Goal: Task Accomplishment & Management: Manage account settings

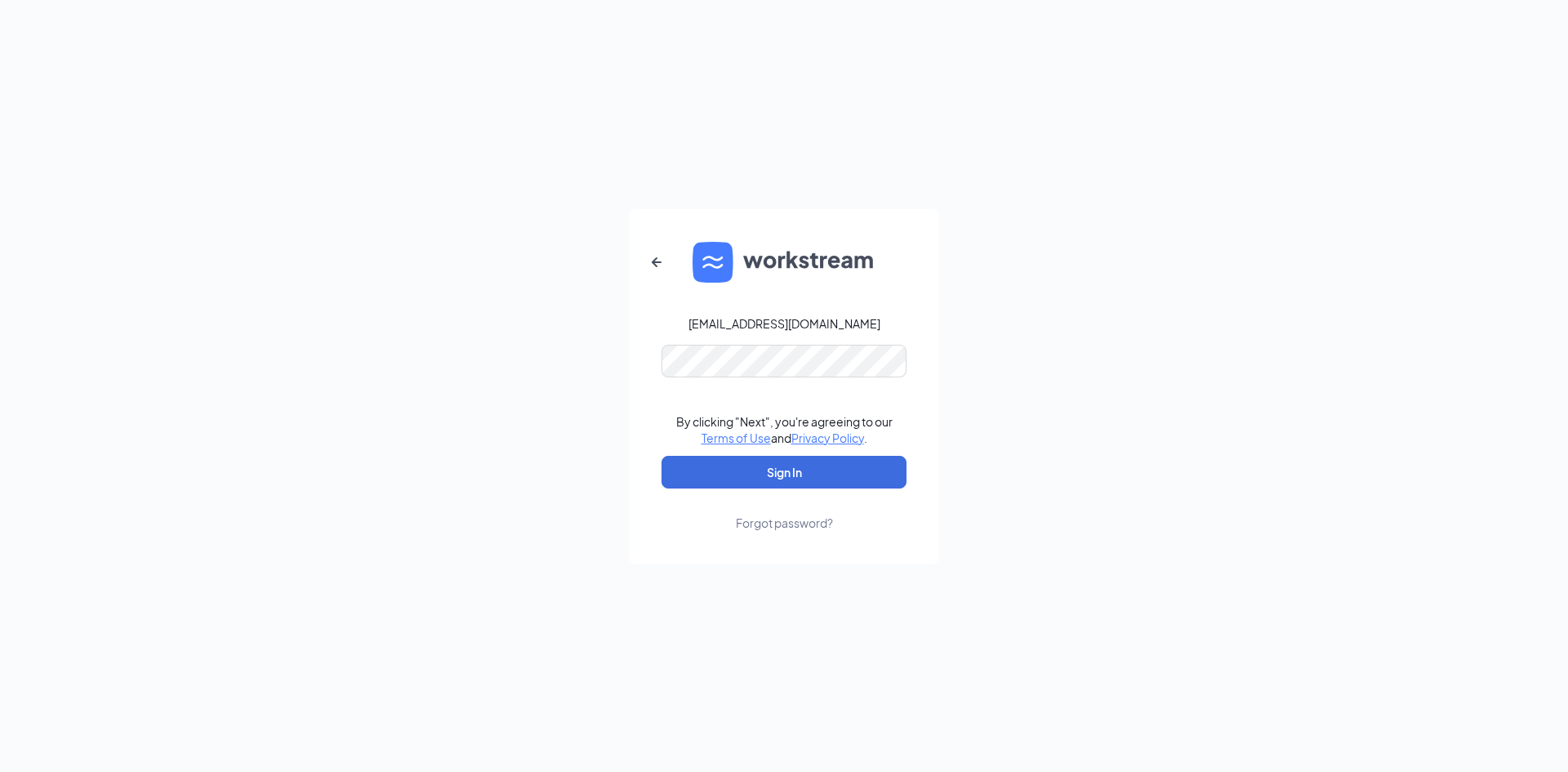
click at [857, 490] on form "ihossin@scrivanos.com By clicking "Next", you're agreeing to our Terms of Use a…" at bounding box center [784, 386] width 310 height 355
click at [856, 487] on button "Sign In" at bounding box center [784, 471] width 245 height 33
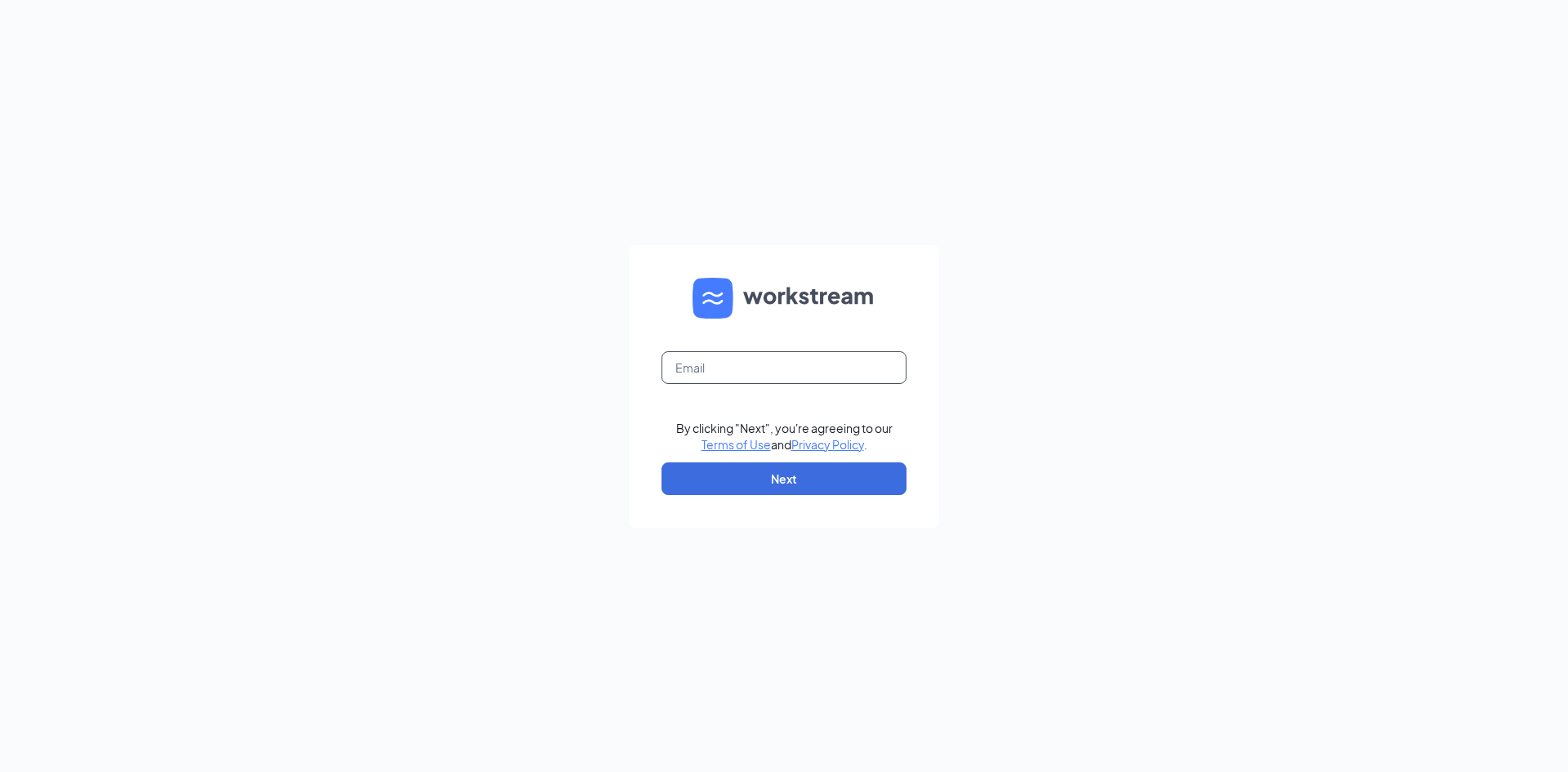
click at [791, 352] on input "text" at bounding box center [784, 368] width 245 height 33
type input "[EMAIL_ADDRESS][DOMAIN_NAME]"
click at [702, 437] on link "Terms of Use" at bounding box center [737, 444] width 70 height 15
click at [793, 366] on input "text" at bounding box center [784, 368] width 245 height 33
type input "[EMAIL_ADDRESS][DOMAIN_NAME]"
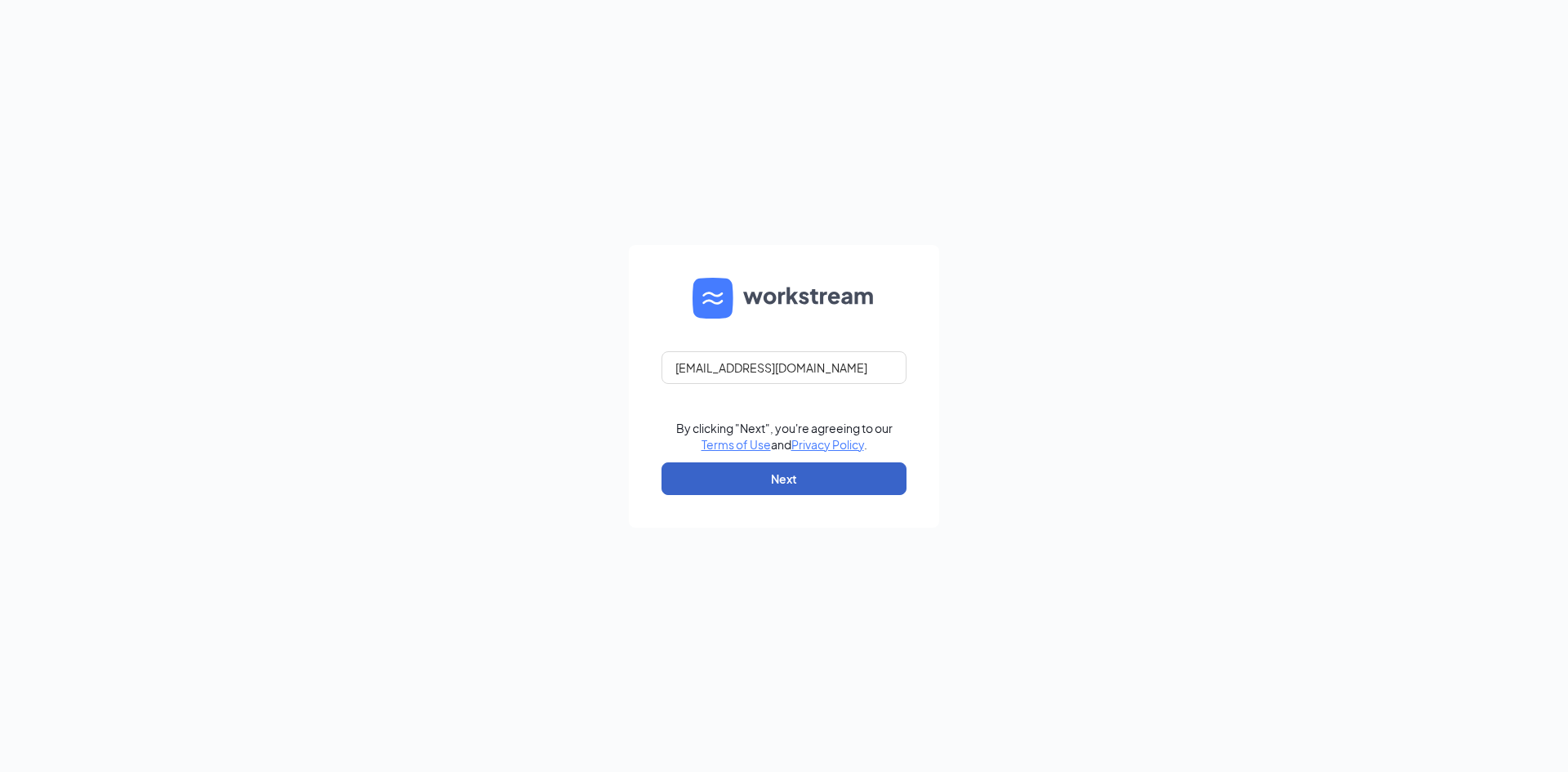
click at [795, 493] on button "Next" at bounding box center [784, 478] width 245 height 33
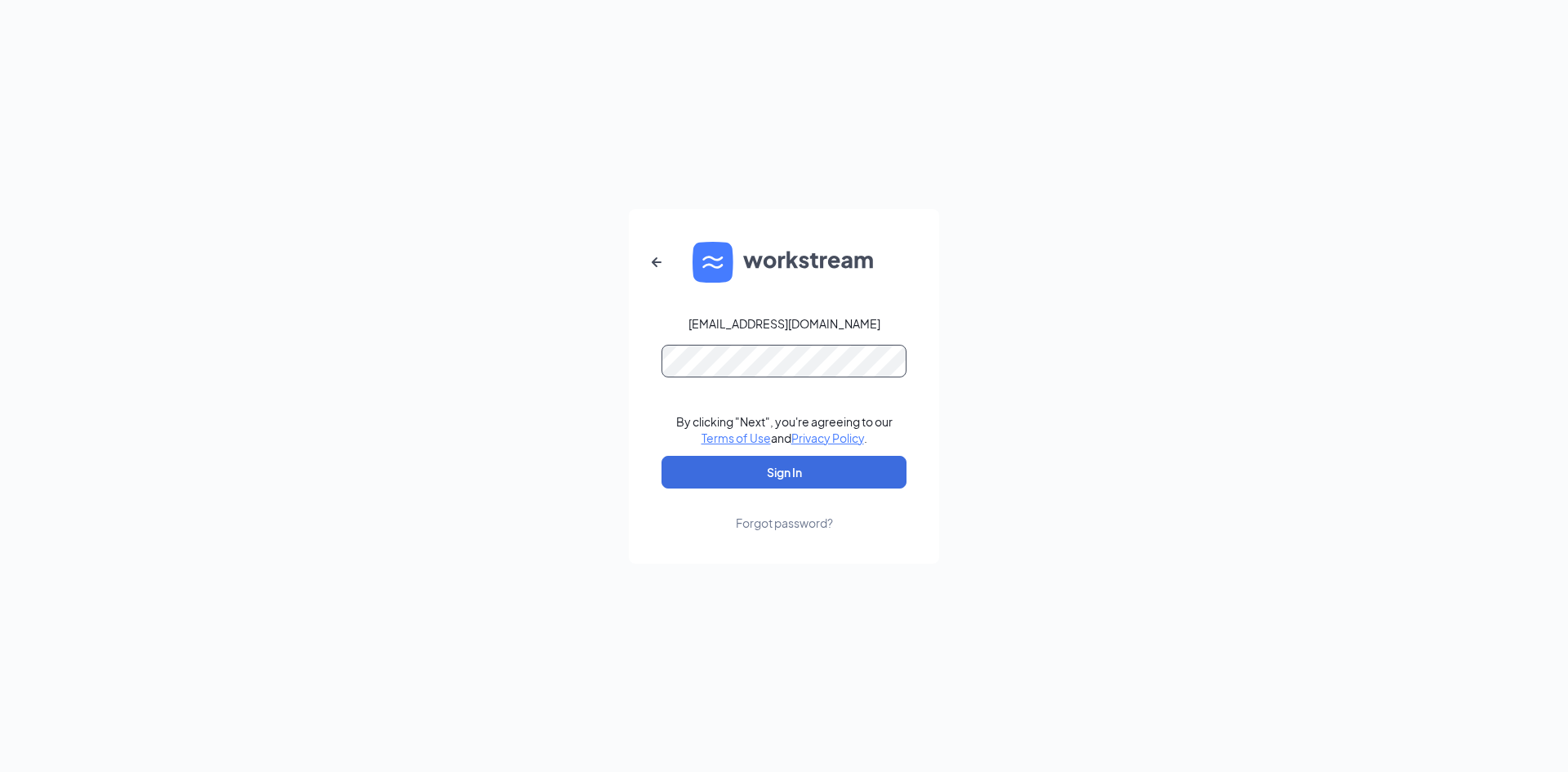
click at [662, 455] on button "Sign In" at bounding box center [784, 471] width 245 height 33
click at [844, 481] on button "Sign In" at bounding box center [784, 471] width 245 height 33
drag, startPoint x: 796, startPoint y: 454, endPoint x: 796, endPoint y: 471, distance: 17.0
click at [796, 463] on form "ihossin@scrivanos.com Your account is disabled. By clicking "Next", you're agre…" at bounding box center [784, 386] width 310 height 355
click at [796, 473] on button "Sign In" at bounding box center [784, 471] width 245 height 33
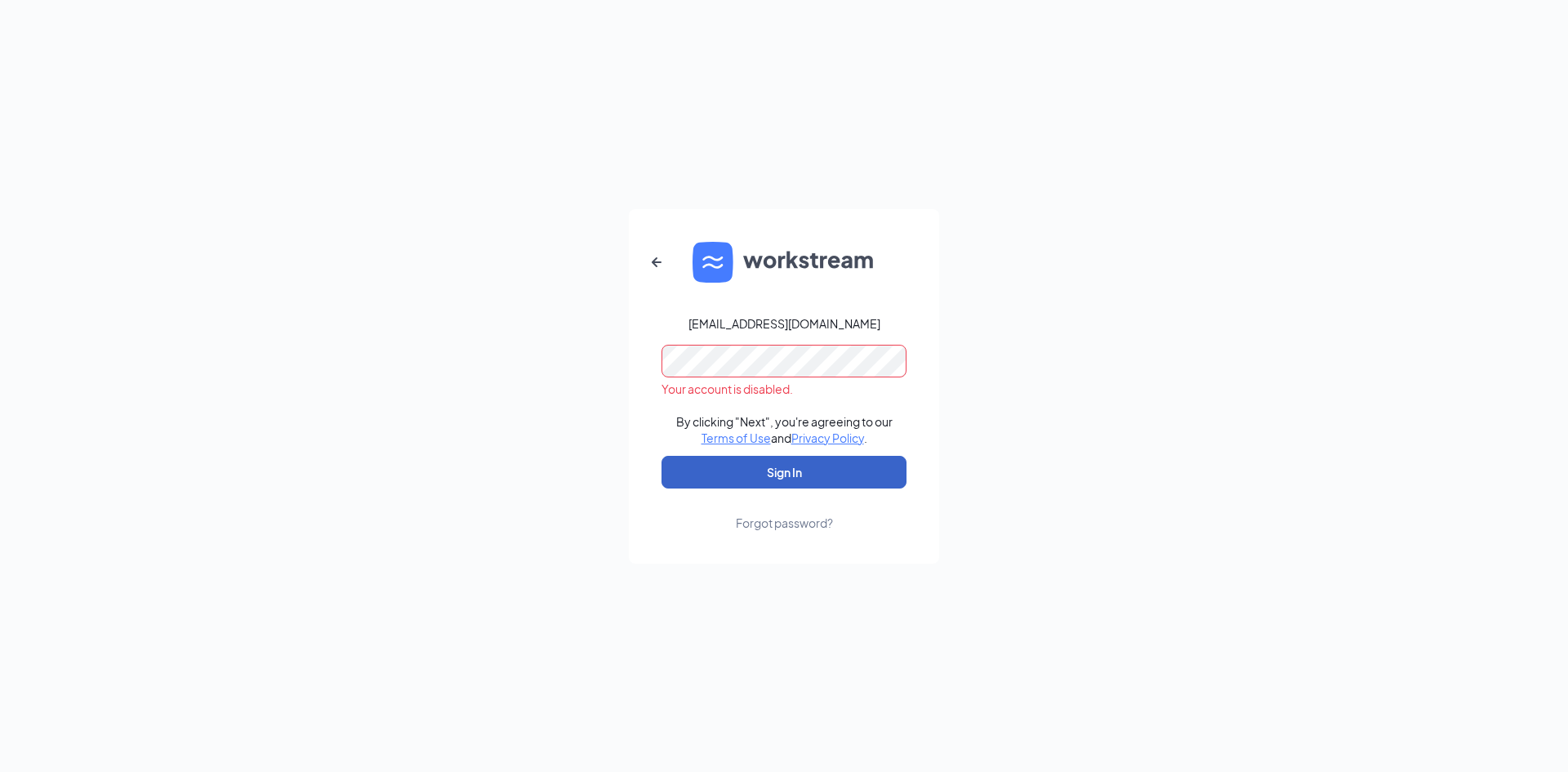
click at [796, 474] on button "Sign In" at bounding box center [784, 471] width 245 height 33
click at [796, 474] on button "submit" at bounding box center [784, 471] width 245 height 33
click at [796, 474] on button "Sign In" at bounding box center [784, 471] width 245 height 33
click at [796, 474] on button "submit" at bounding box center [784, 471] width 245 height 33
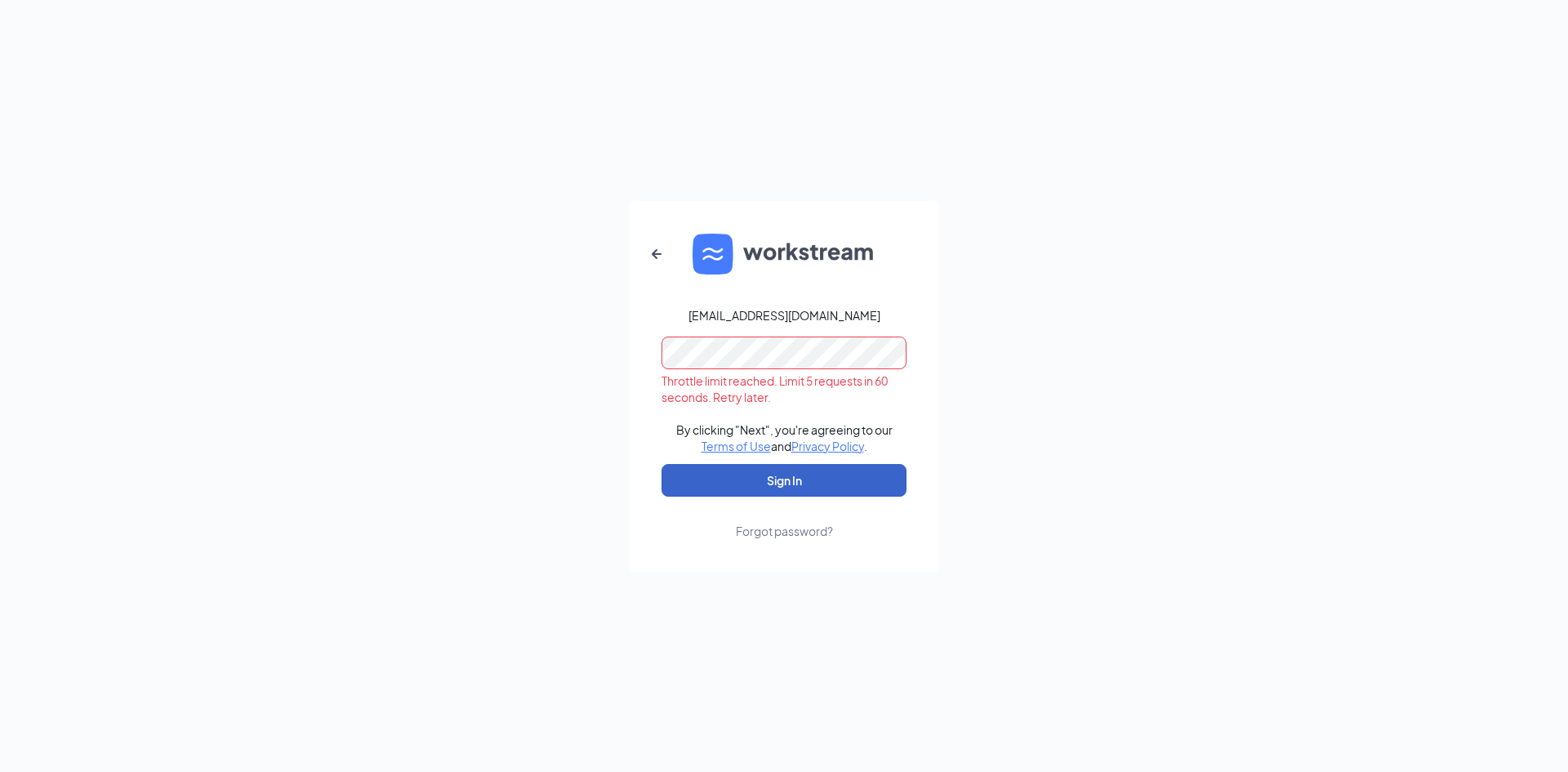
click at [796, 474] on button "Sign In" at bounding box center [784, 480] width 245 height 33
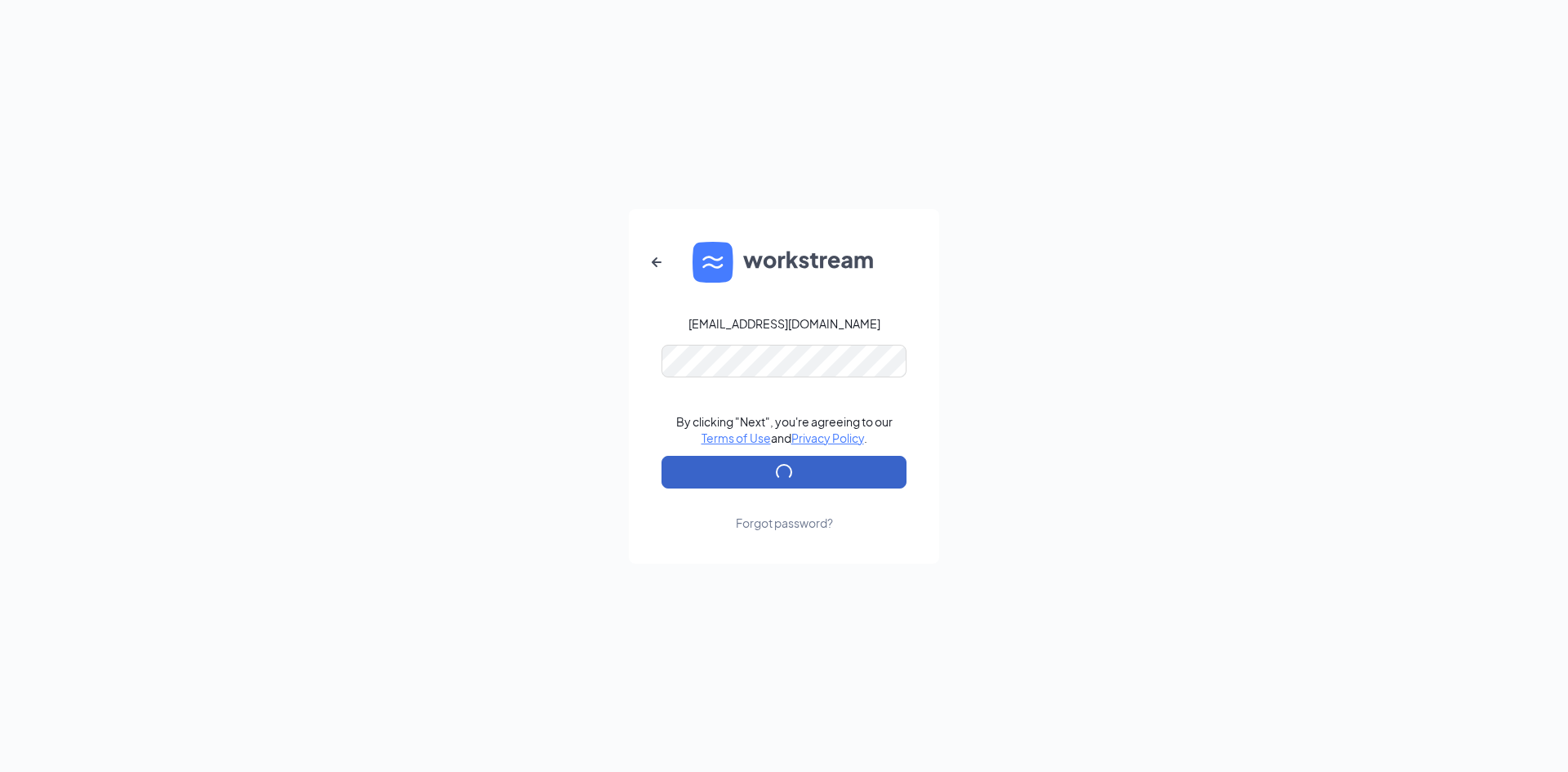
click at [796, 474] on button "submit" at bounding box center [784, 471] width 245 height 33
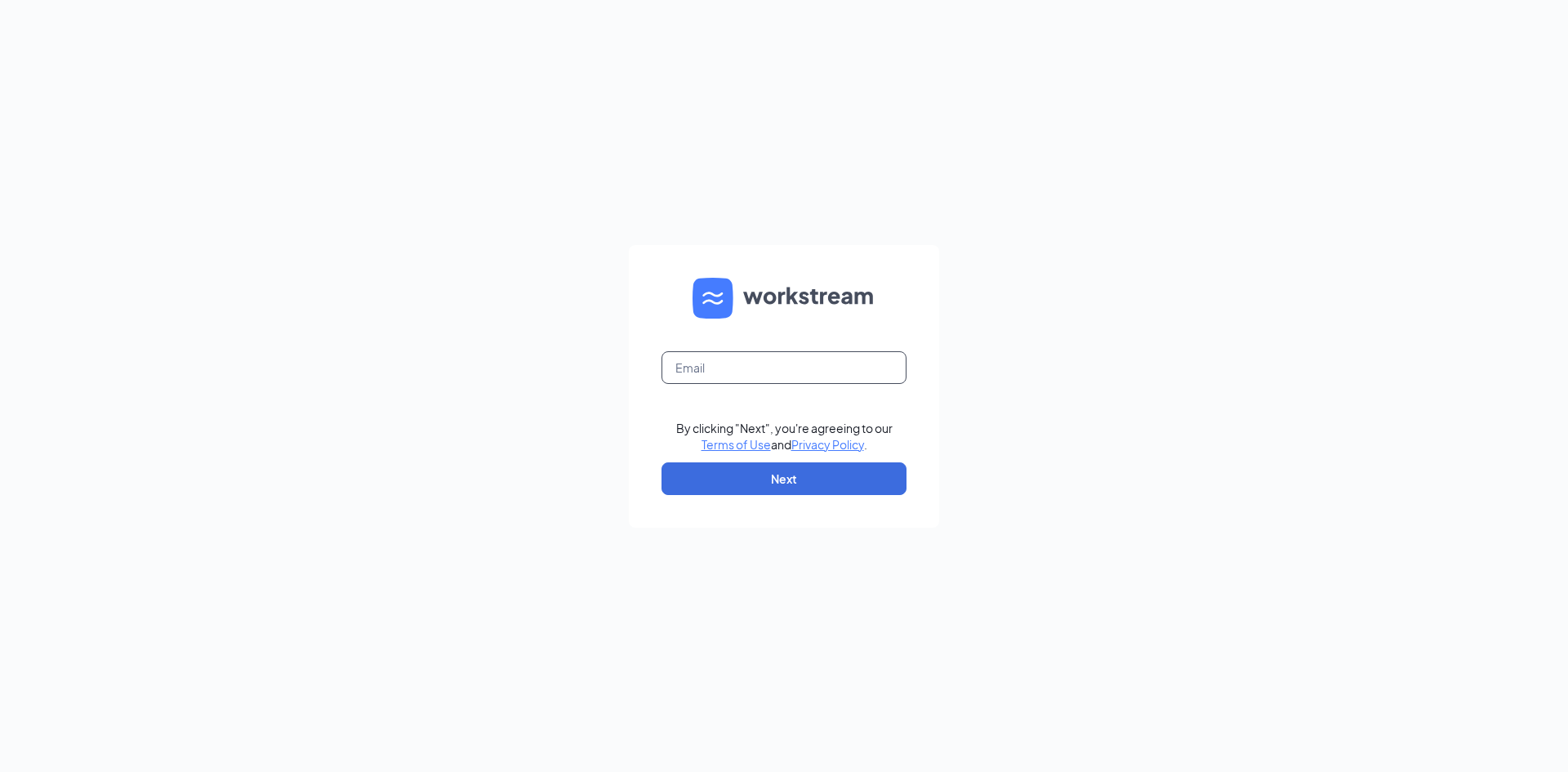
click at [701, 362] on input "text" at bounding box center [784, 368] width 245 height 33
type input "[EMAIL_ADDRESS][DOMAIN_NAME]"
click at [802, 493] on button "Next" at bounding box center [784, 478] width 245 height 33
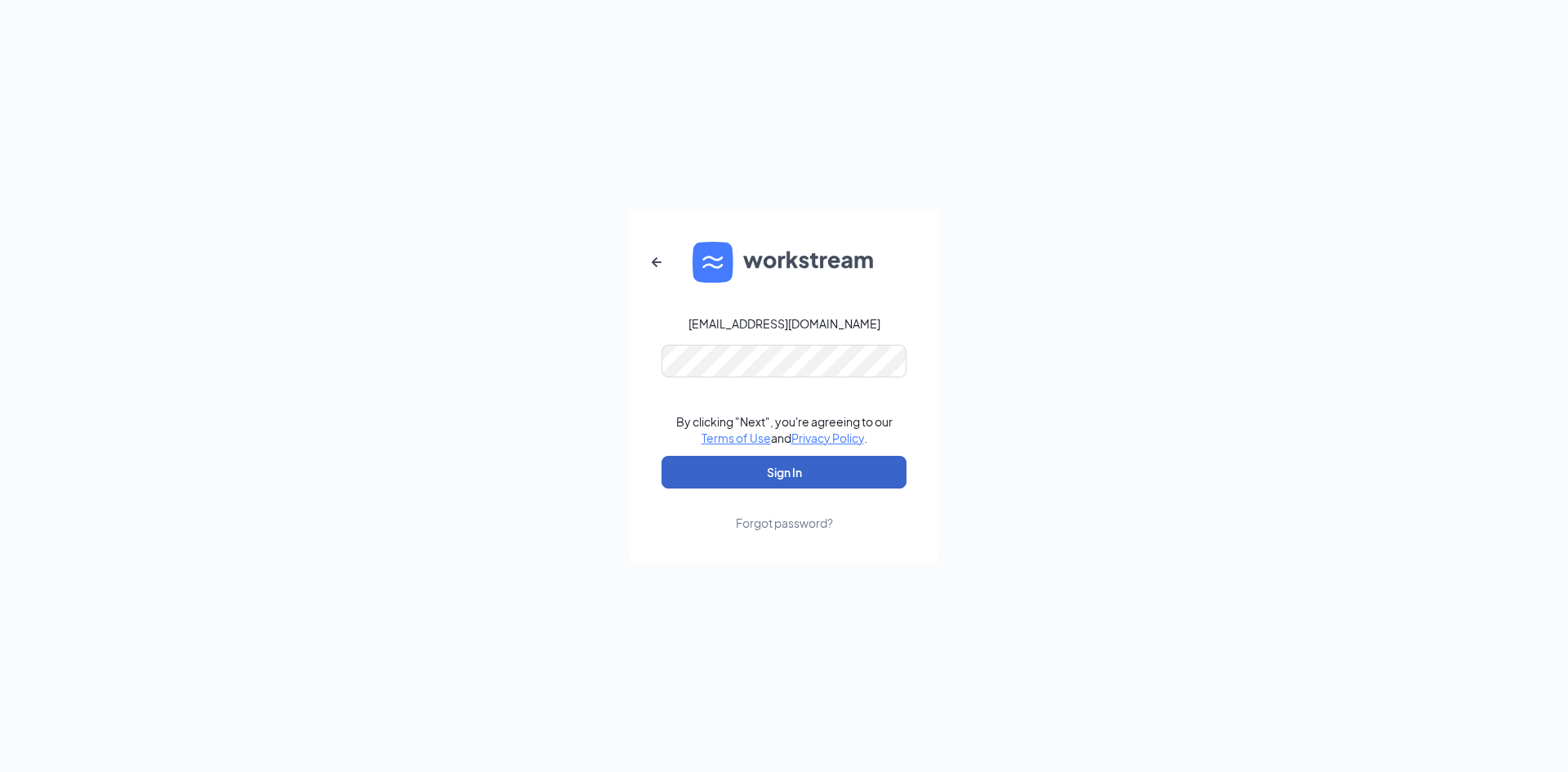
click at [757, 486] on button "Sign In" at bounding box center [784, 471] width 245 height 33
click at [759, 469] on button "Sign In" at bounding box center [784, 471] width 245 height 33
click at [759, 469] on button "submit" at bounding box center [784, 471] width 245 height 33
click at [759, 469] on button "Sign In" at bounding box center [784, 471] width 245 height 33
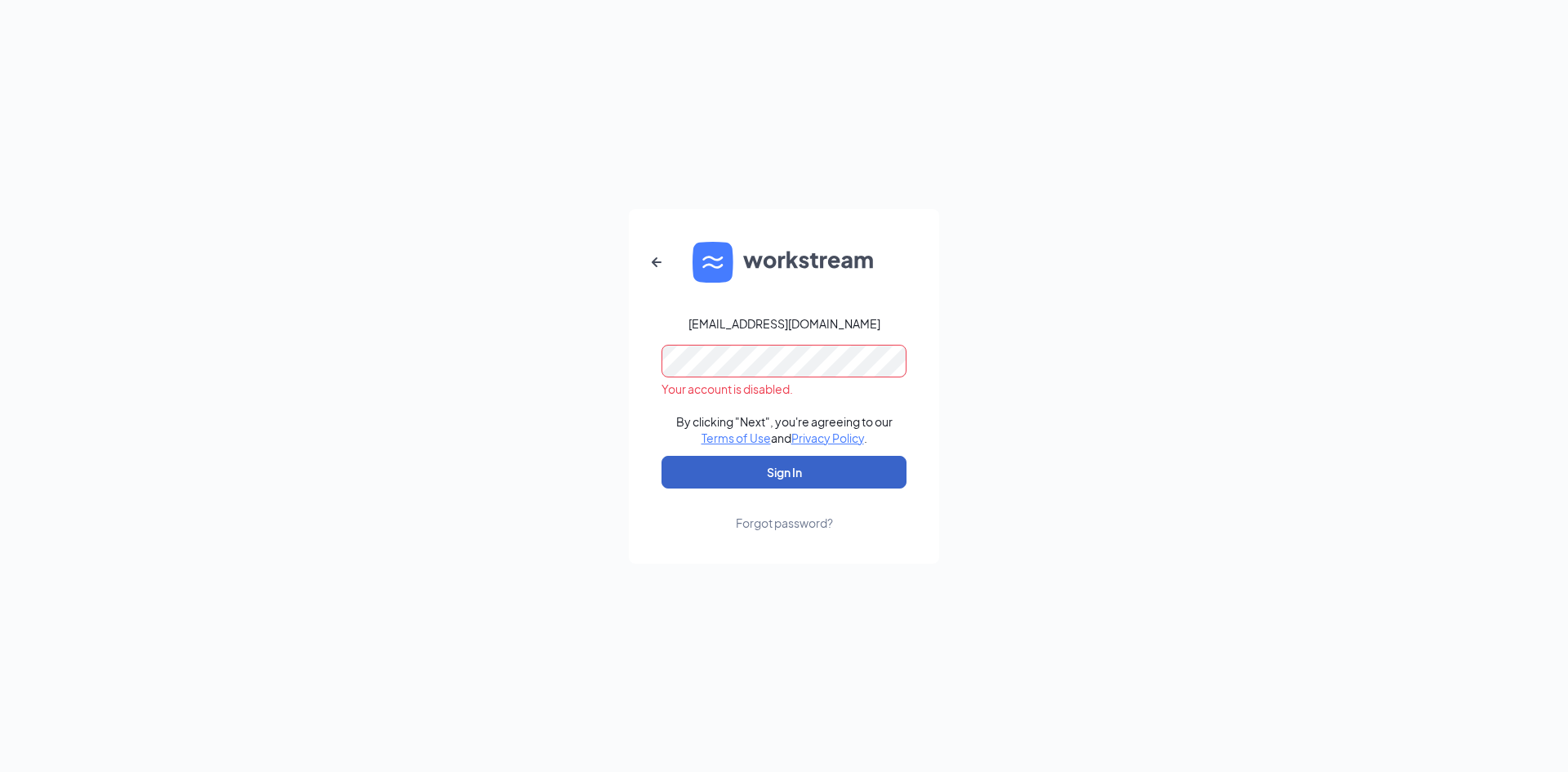
click at [759, 469] on button "Sign In" at bounding box center [784, 471] width 245 height 33
click at [759, 469] on button "submit" at bounding box center [784, 471] width 245 height 33
